Goal: Task Accomplishment & Management: Use online tool/utility

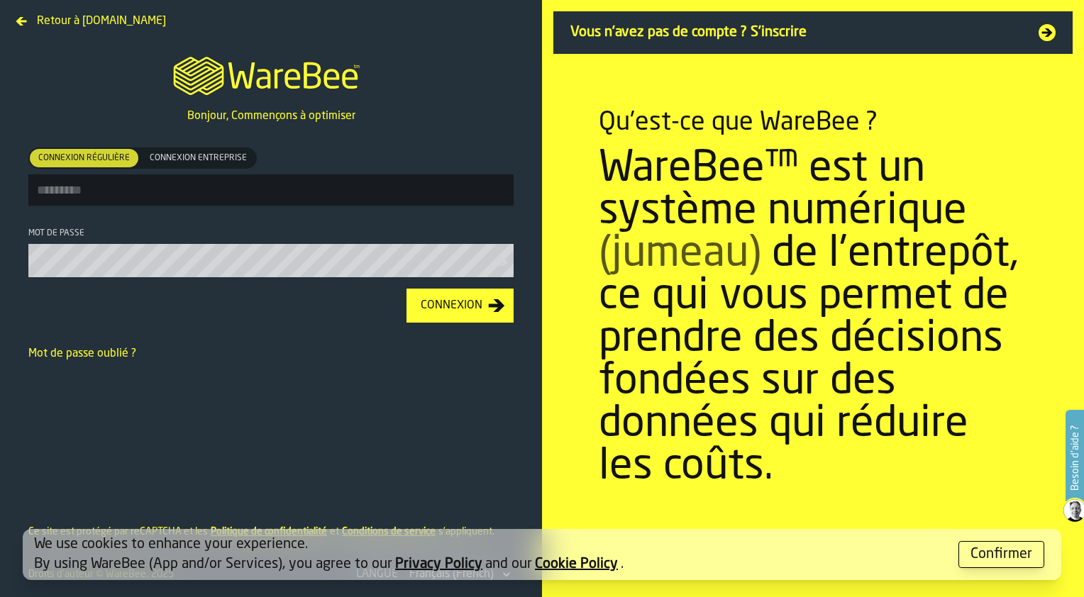
type input "**********"
click at [439, 310] on div "Connexion" at bounding box center [451, 305] width 73 height 17
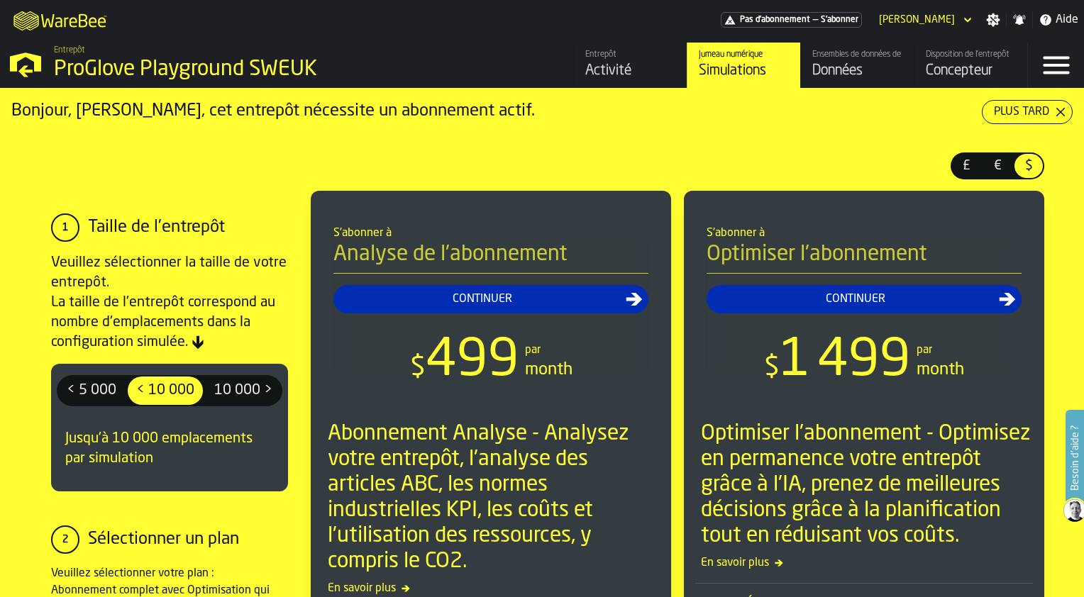
click at [942, 51] on div "Disposition de l'entrepôt" at bounding box center [971, 55] width 90 height 10
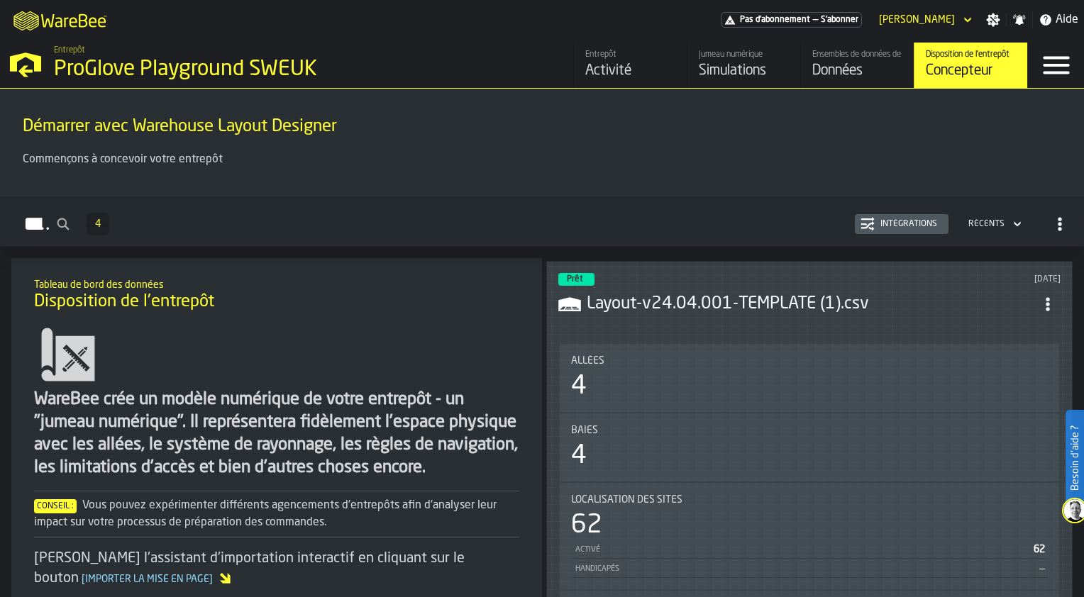
click at [604, 84] on link "Entrepôt Activité" at bounding box center [630, 65] width 114 height 45
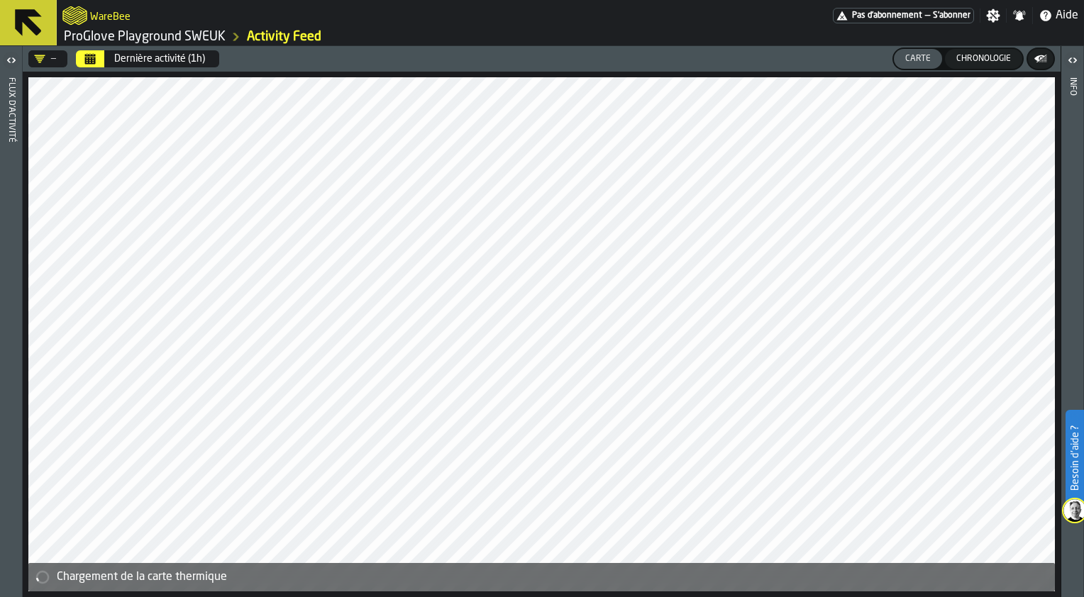
click at [28, 30] on icon at bounding box center [28, 23] width 34 height 34
click at [1072, 76] on div "Info" at bounding box center [1073, 333] width 10 height 519
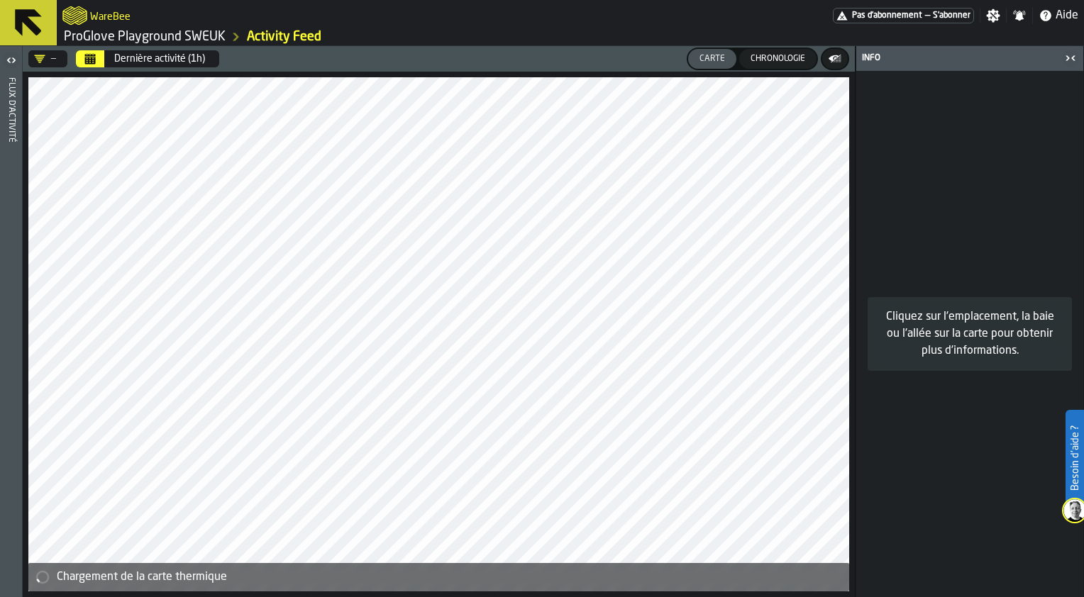
click at [11, 67] on icon "button-toggle-Ouvrir" at bounding box center [11, 60] width 17 height 17
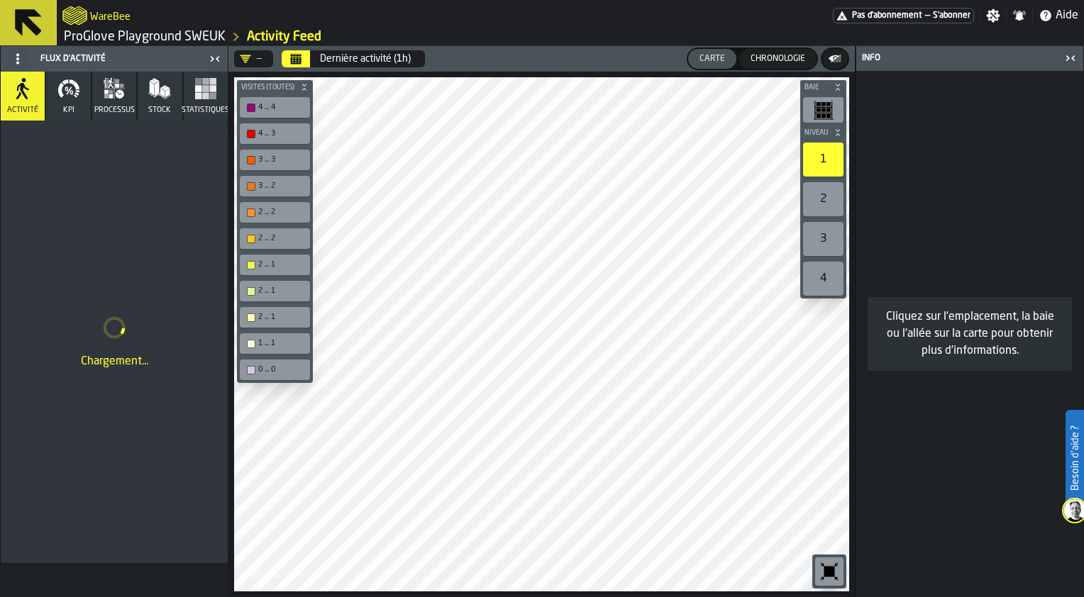
click at [203, 33] on link "ProGlove Playground SWEUK" at bounding box center [145, 37] width 162 height 16
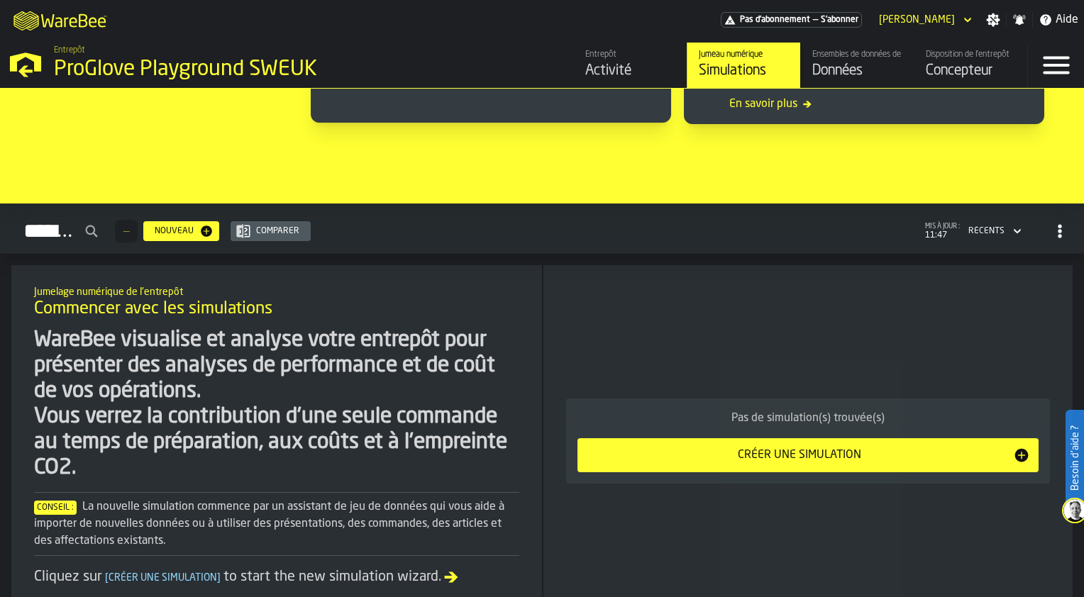
scroll to position [1245, 0]
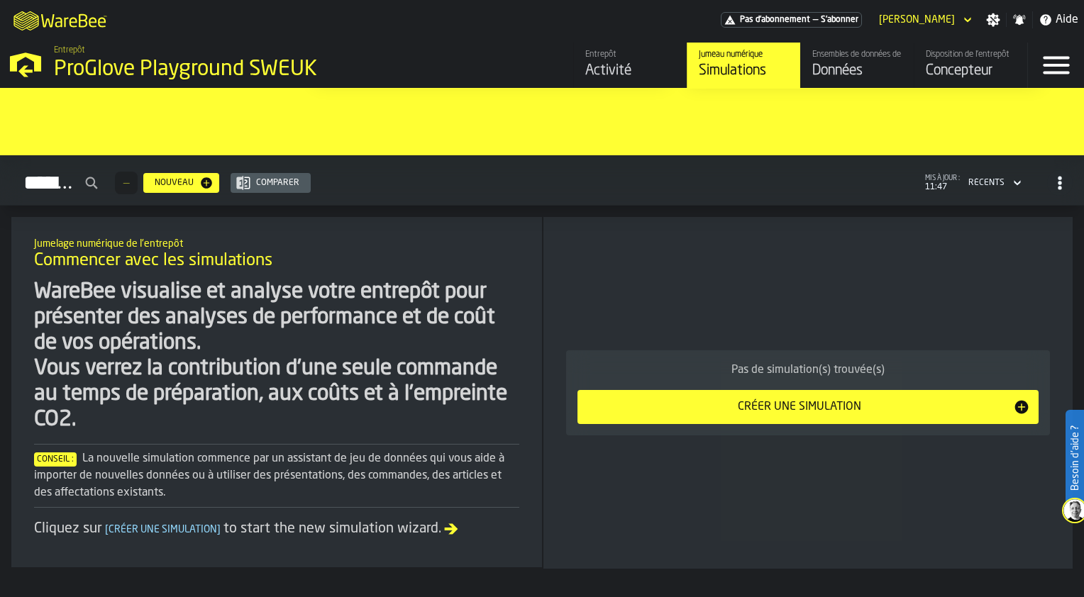
click at [952, 70] on div "Concepteur" at bounding box center [971, 71] width 90 height 20
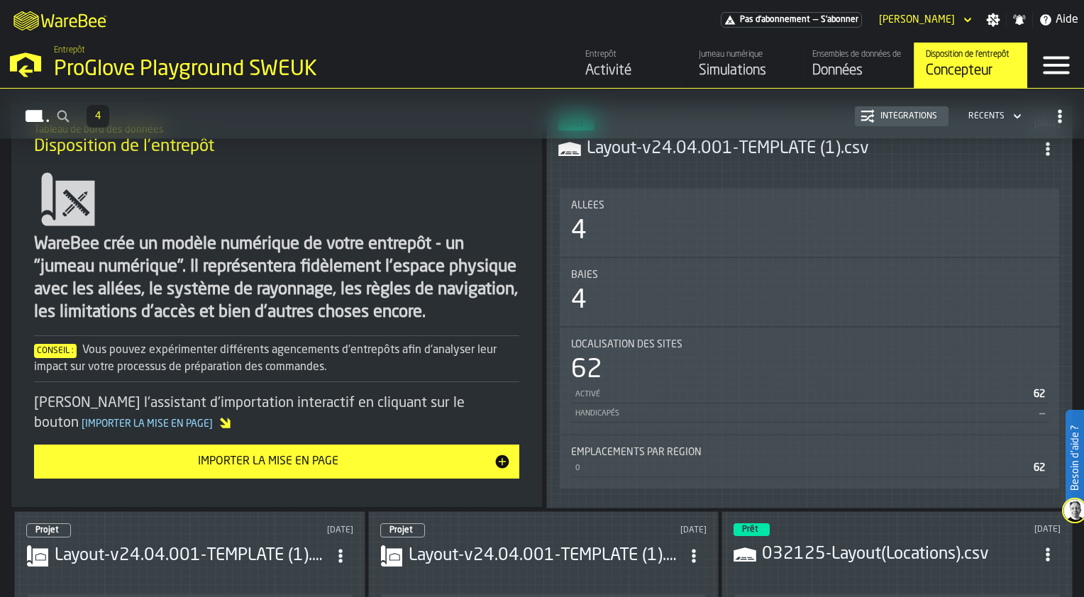
scroll to position [142, 0]
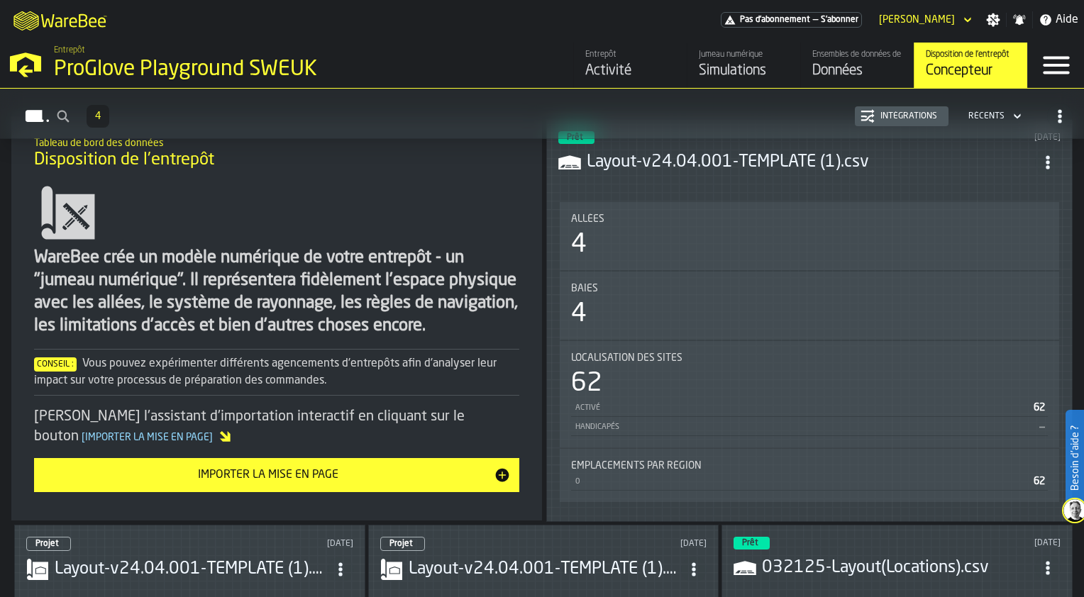
drag, startPoint x: 193, startPoint y: 281, endPoint x: 236, endPoint y: 280, distance: 42.6
click at [236, 280] on div "WareBee crée un modèle numérique de votre entrepôt - un "jumeau numérique". Il …" at bounding box center [276, 292] width 485 height 91
click at [262, 472] on div "Importer la mise en page" at bounding box center [268, 475] width 451 height 17
